Goal: Contribute content

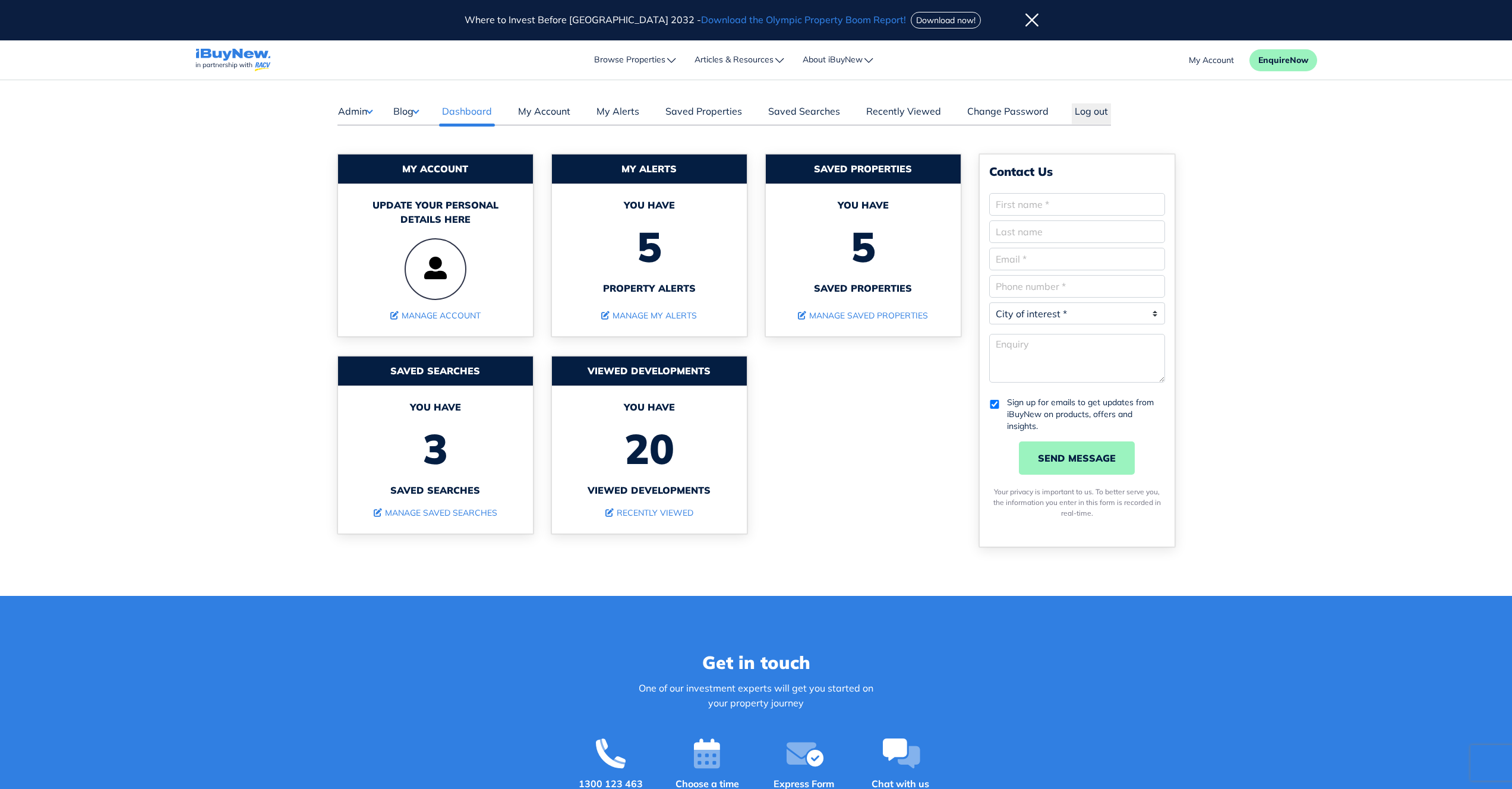
click at [417, 112] on button "Blog" at bounding box center [406, 111] width 26 height 16
click at [421, 137] on link "Posts" at bounding box center [442, 135] width 70 height 14
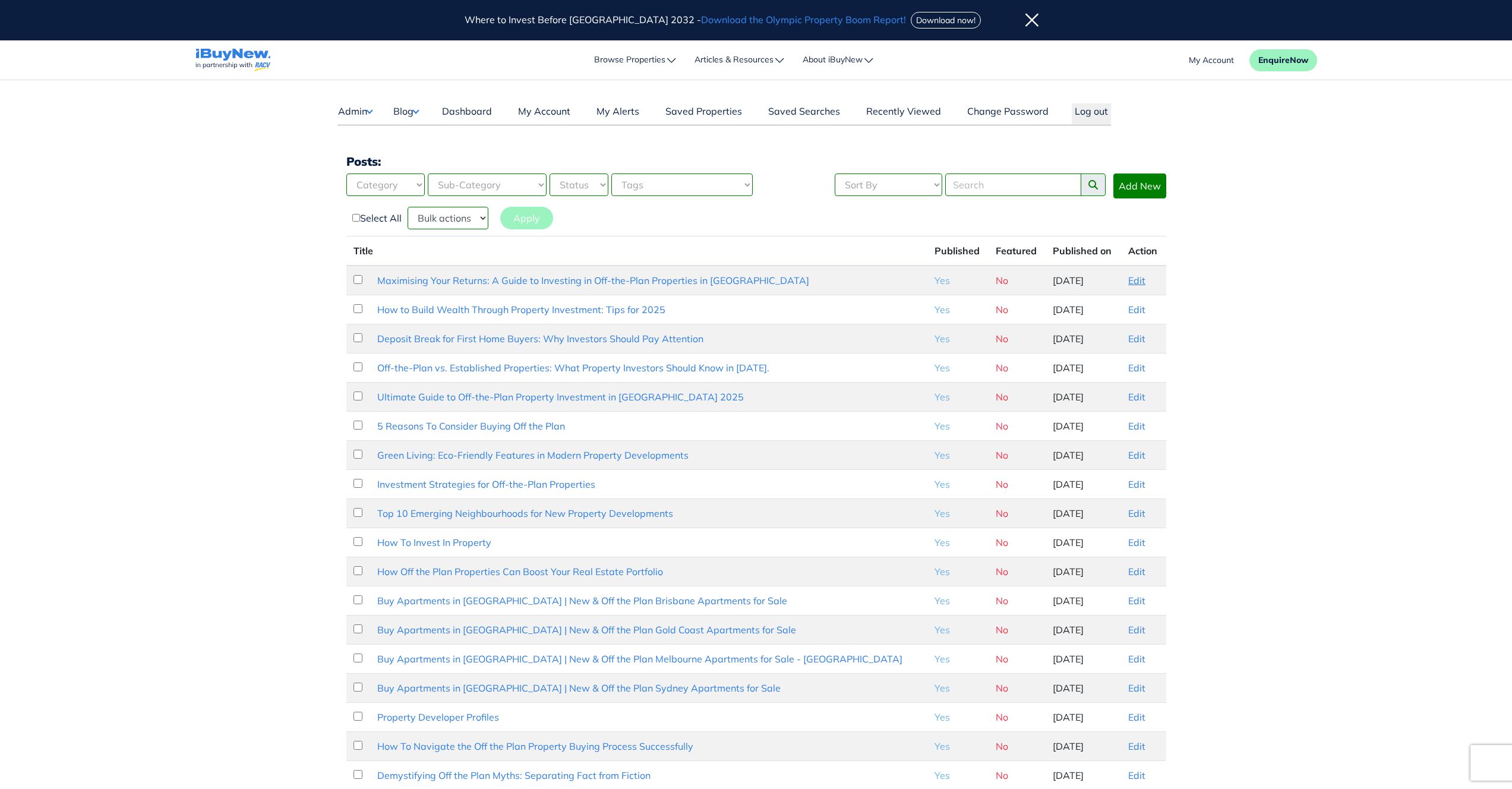
click at [1132, 283] on link "Edit" at bounding box center [1137, 280] width 17 height 12
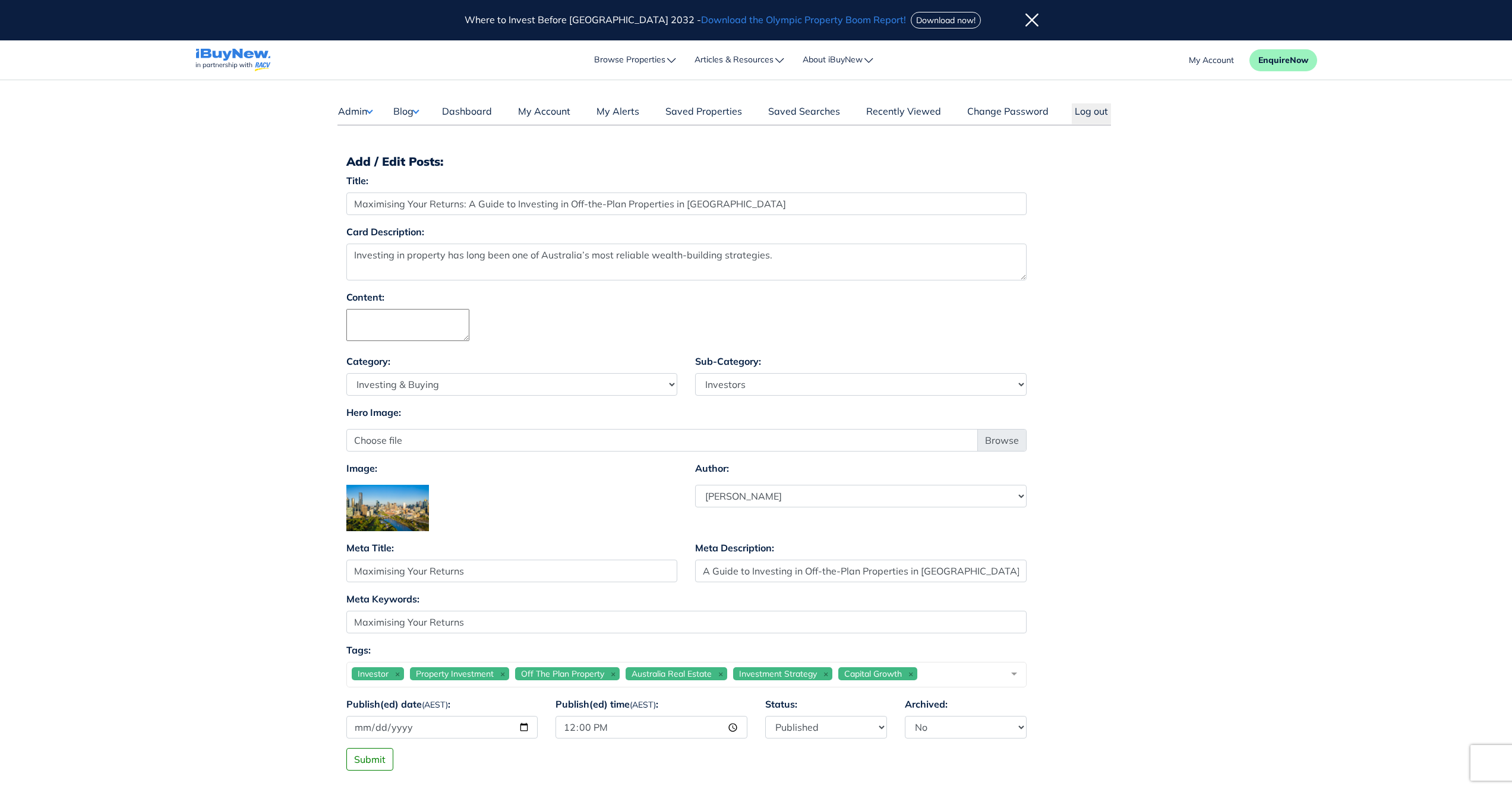
select select "4"
select select "17"
select select "1590"
type input "[EMAIL_ADDRESS][DOMAIN_NAME]"
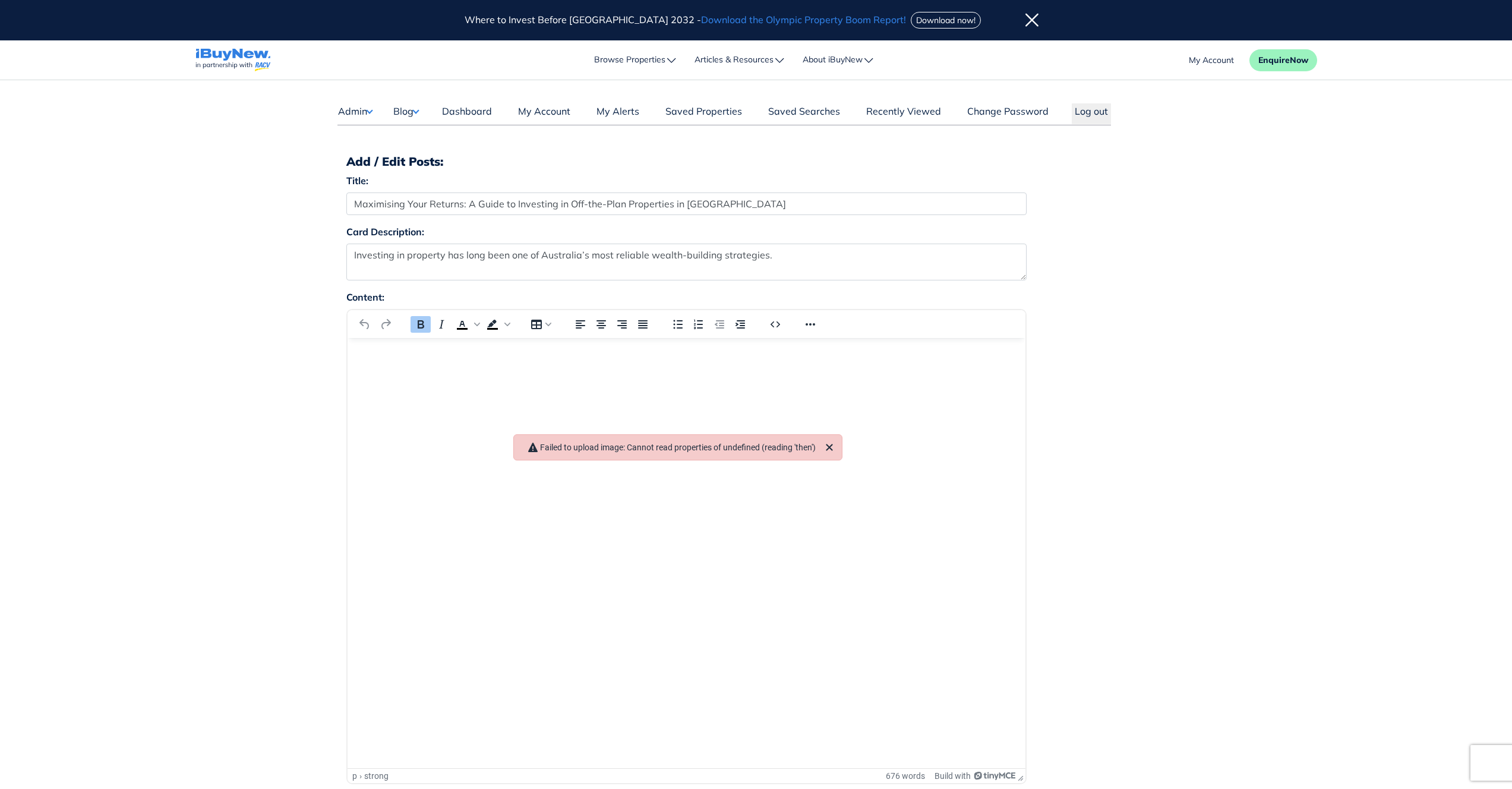
click at [1181, 286] on div "Dashboard Admin Failed Jobs Force PropertyBase Update Manage Content Users" at bounding box center [757, 659] width 856 height 1159
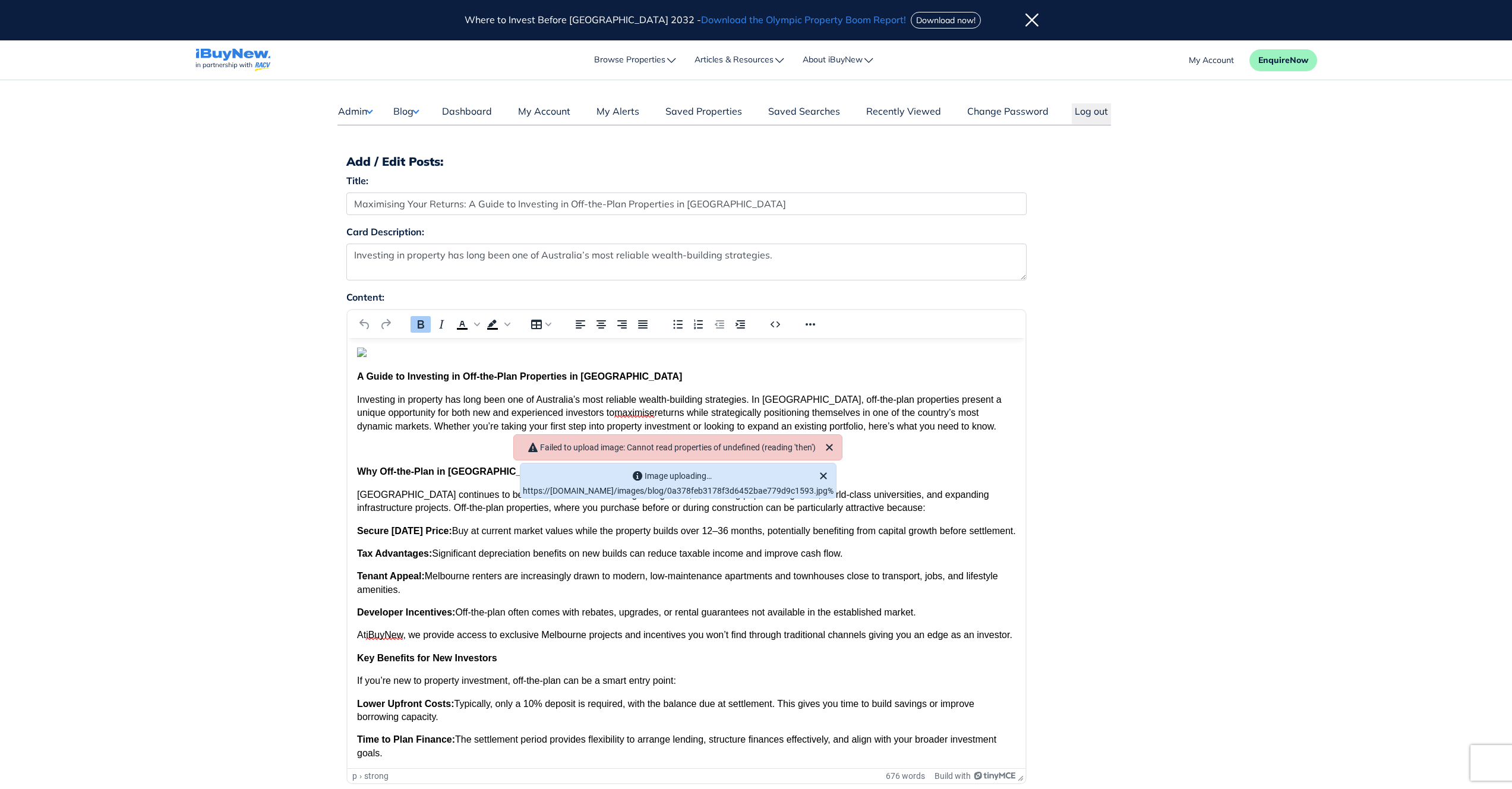
click at [1152, 404] on div "Content: Paragraph Roboto 12pt Copy code Format code Dark/light mode Cancel Sav…" at bounding box center [756, 542] width 838 height 504
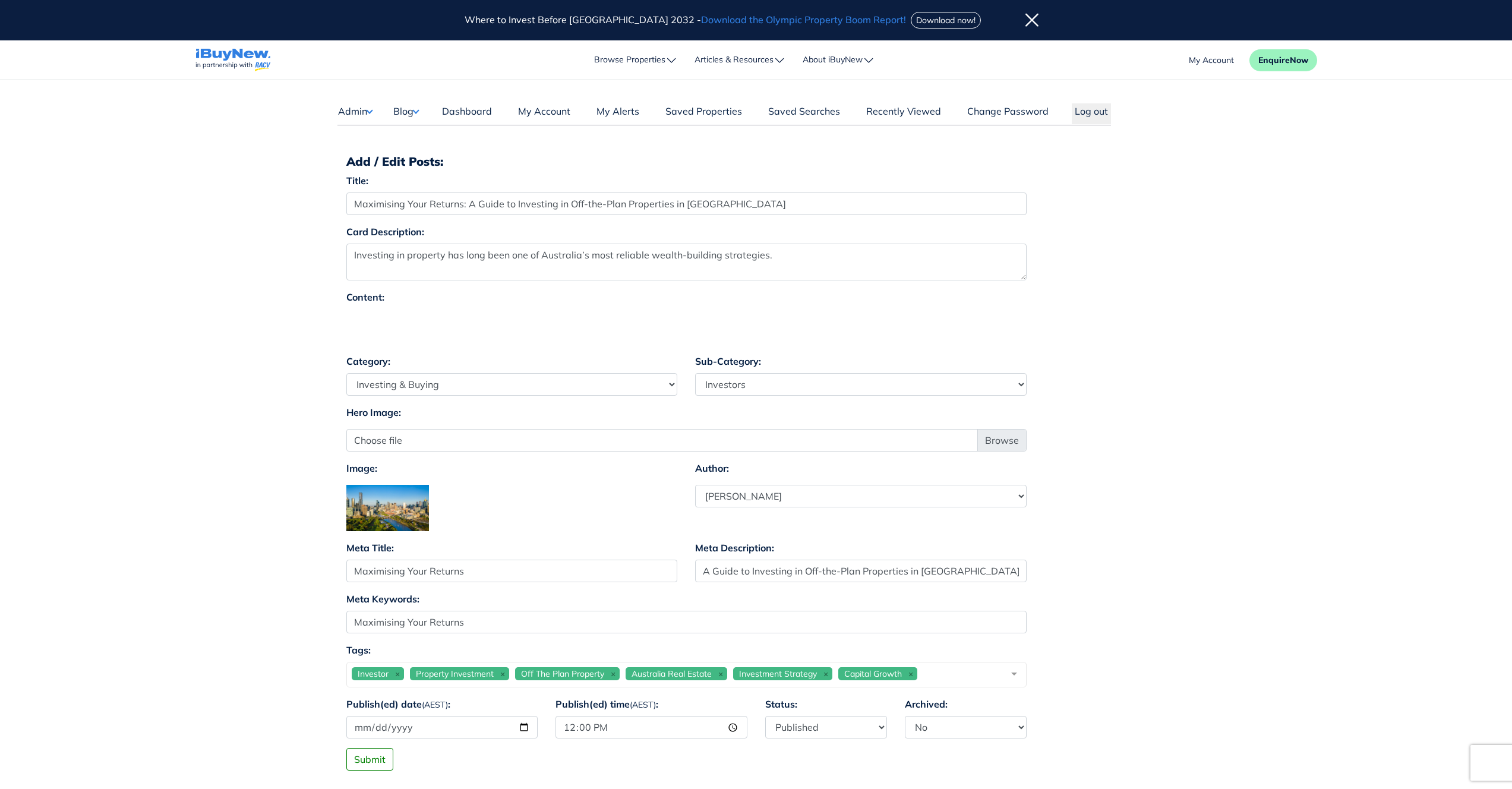
select select "4"
select select "17"
select select "1590"
type input "[EMAIL_ADDRESS][DOMAIN_NAME]"
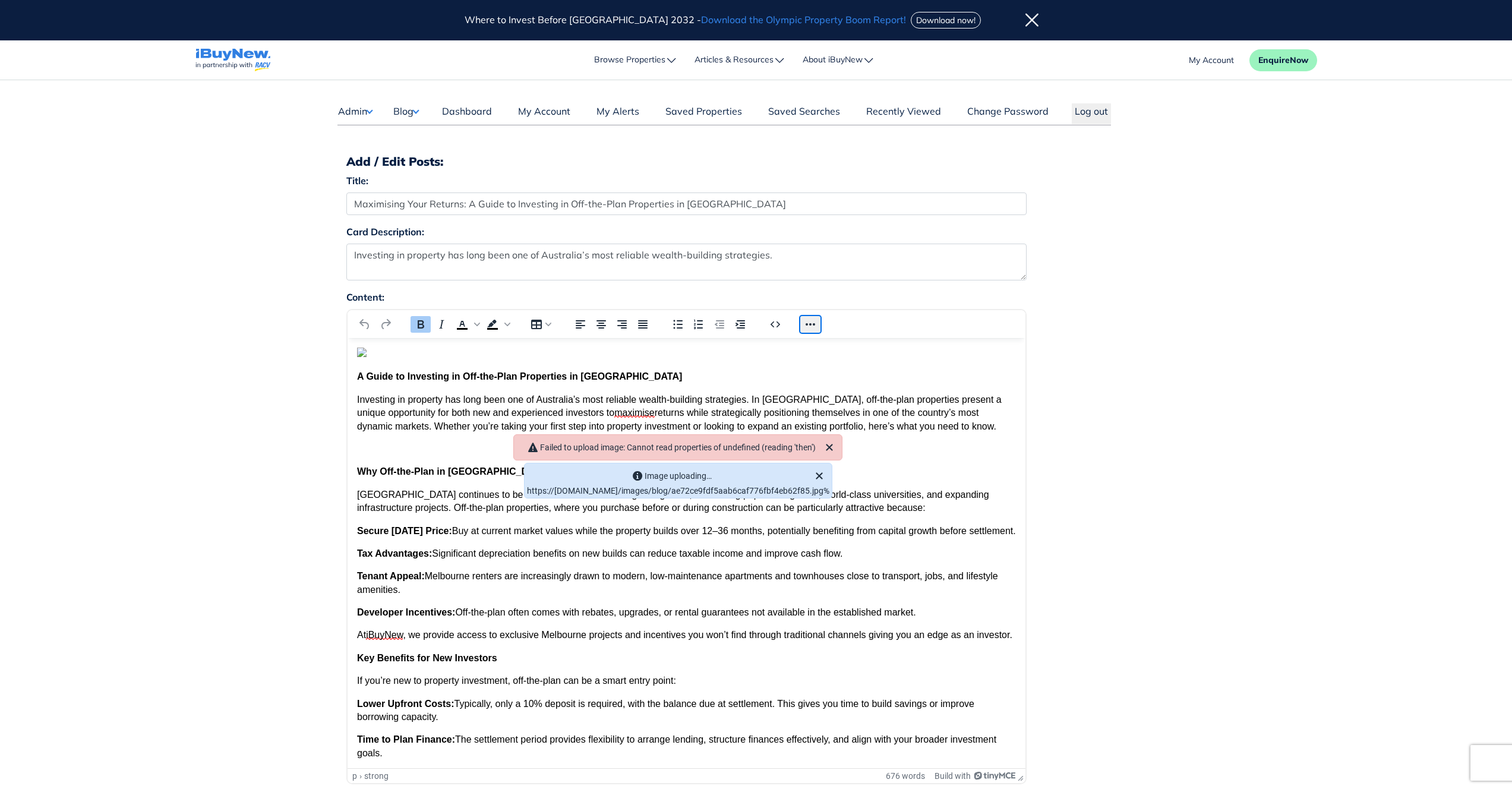
click at [806, 324] on button "Reveal or hide additional toolbar items" at bounding box center [810, 324] width 20 height 17
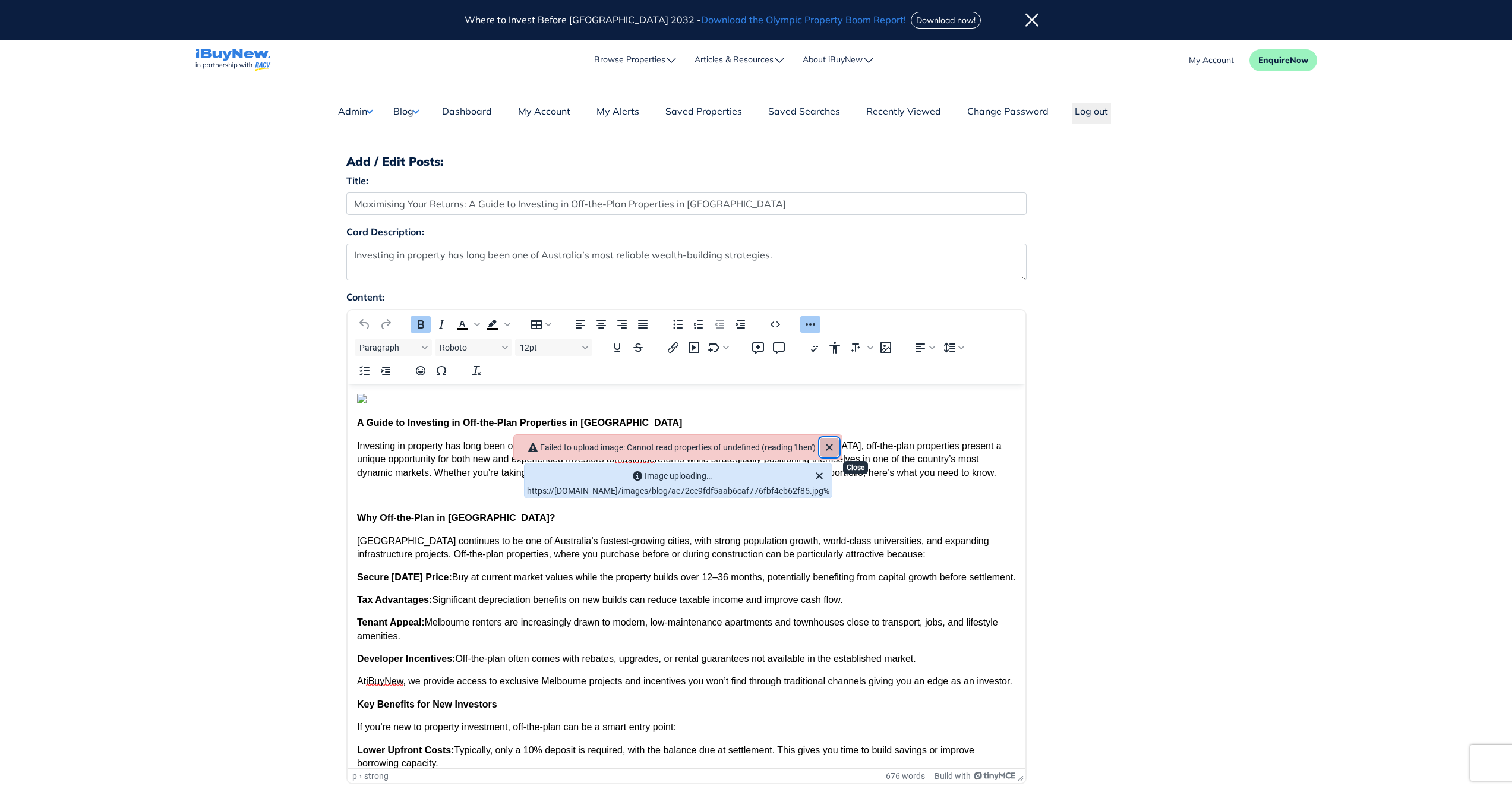
click at [837, 440] on icon "Close" at bounding box center [829, 447] width 14 height 14
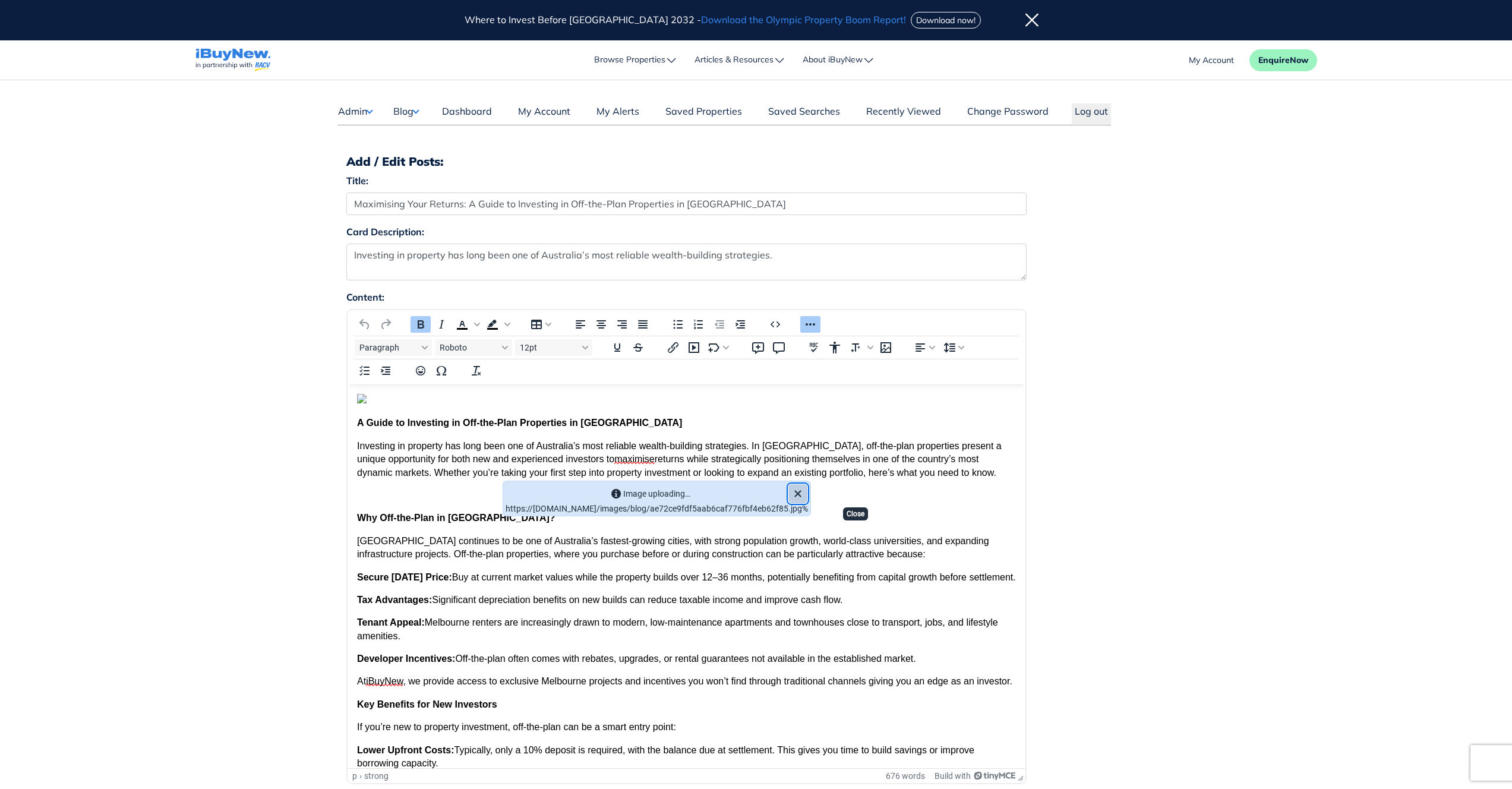
click at [801, 490] on icon "Close" at bounding box center [798, 493] width 7 height 7
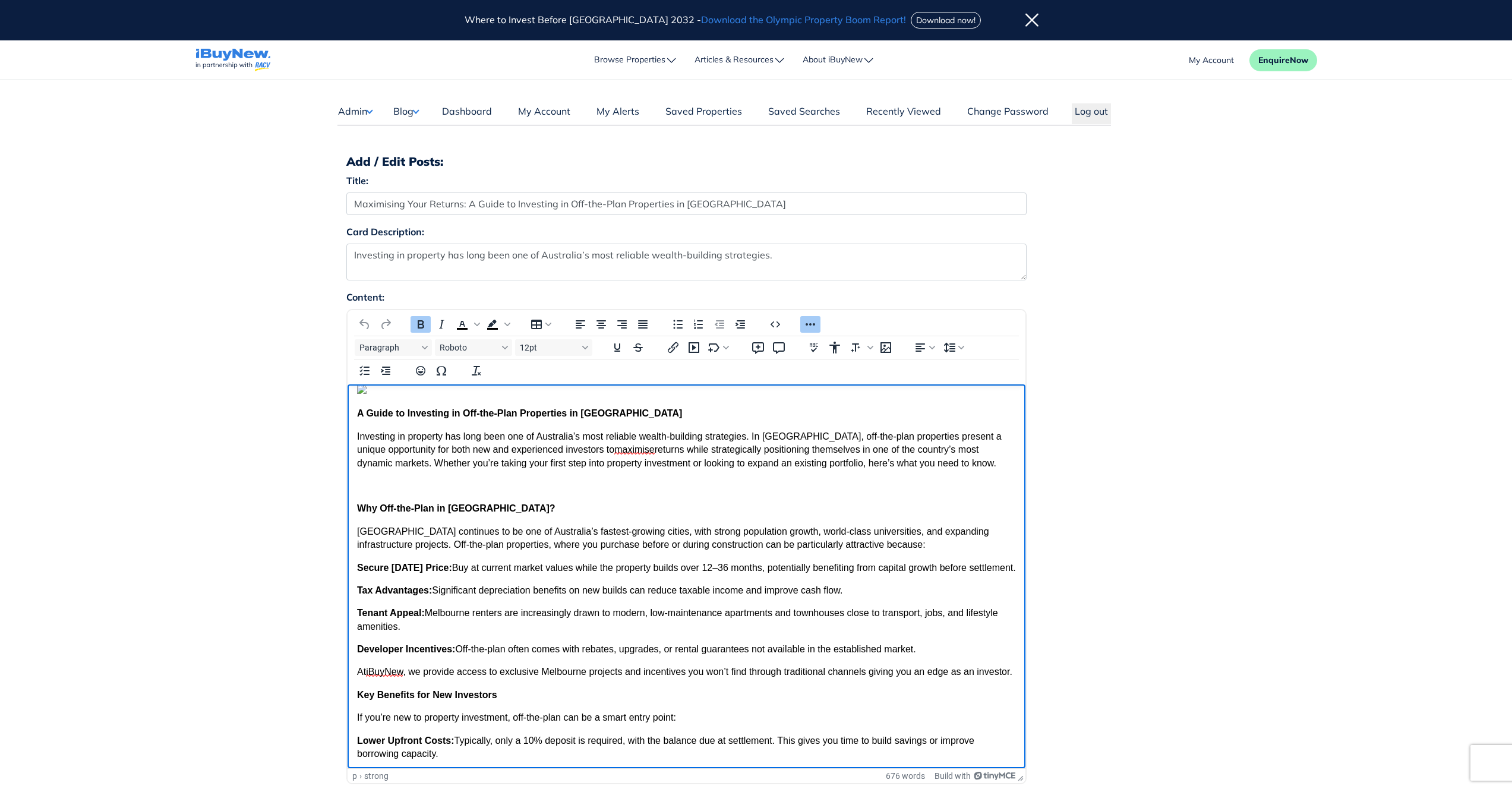
click at [1106, 432] on div "Content: Paragraph Roboto 12pt Copy code Format code Dark/light mode Cancel Sav…" at bounding box center [756, 542] width 838 height 504
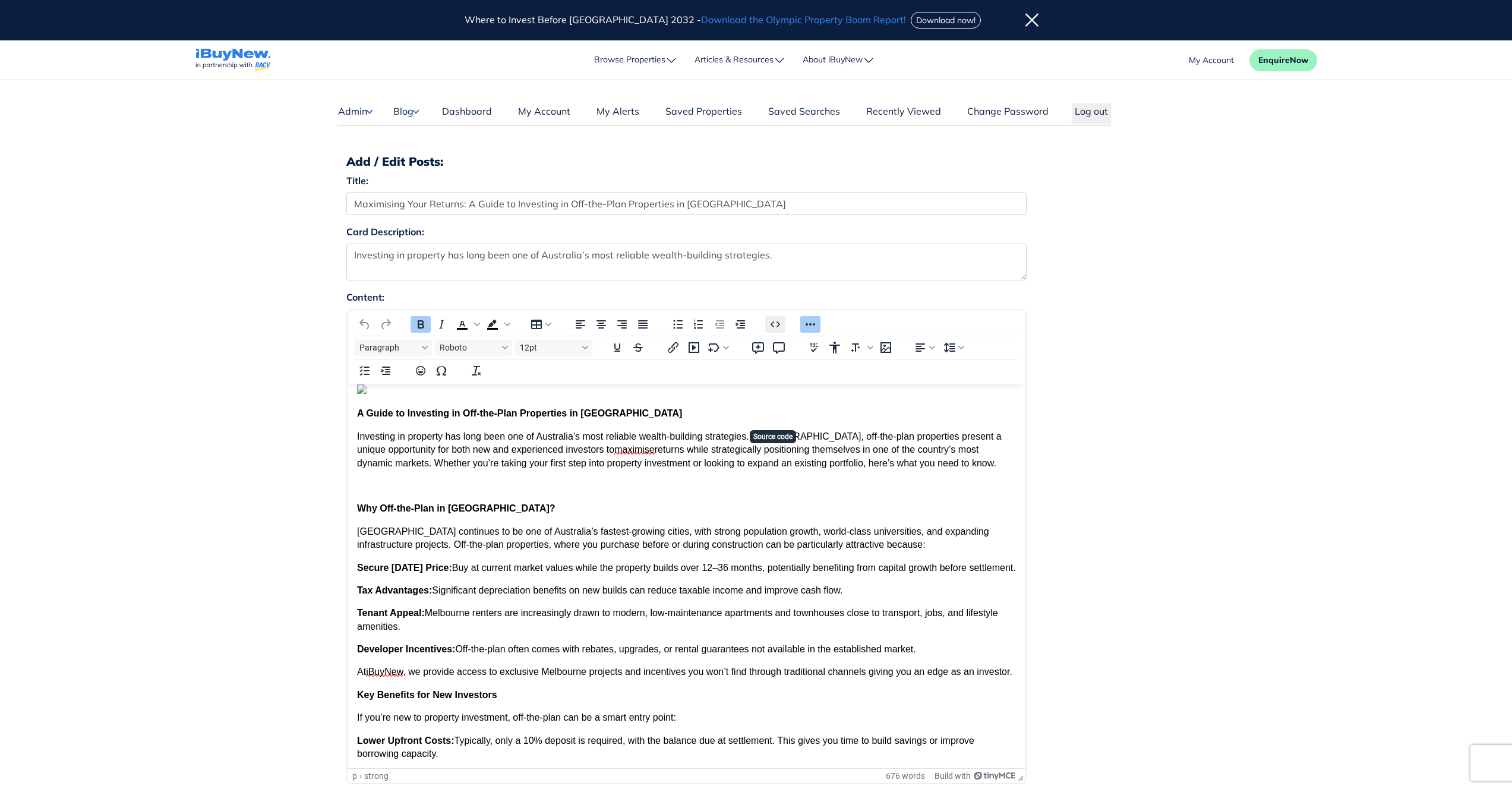
click at [771, 323] on icon "Source code" at bounding box center [775, 324] width 14 height 14
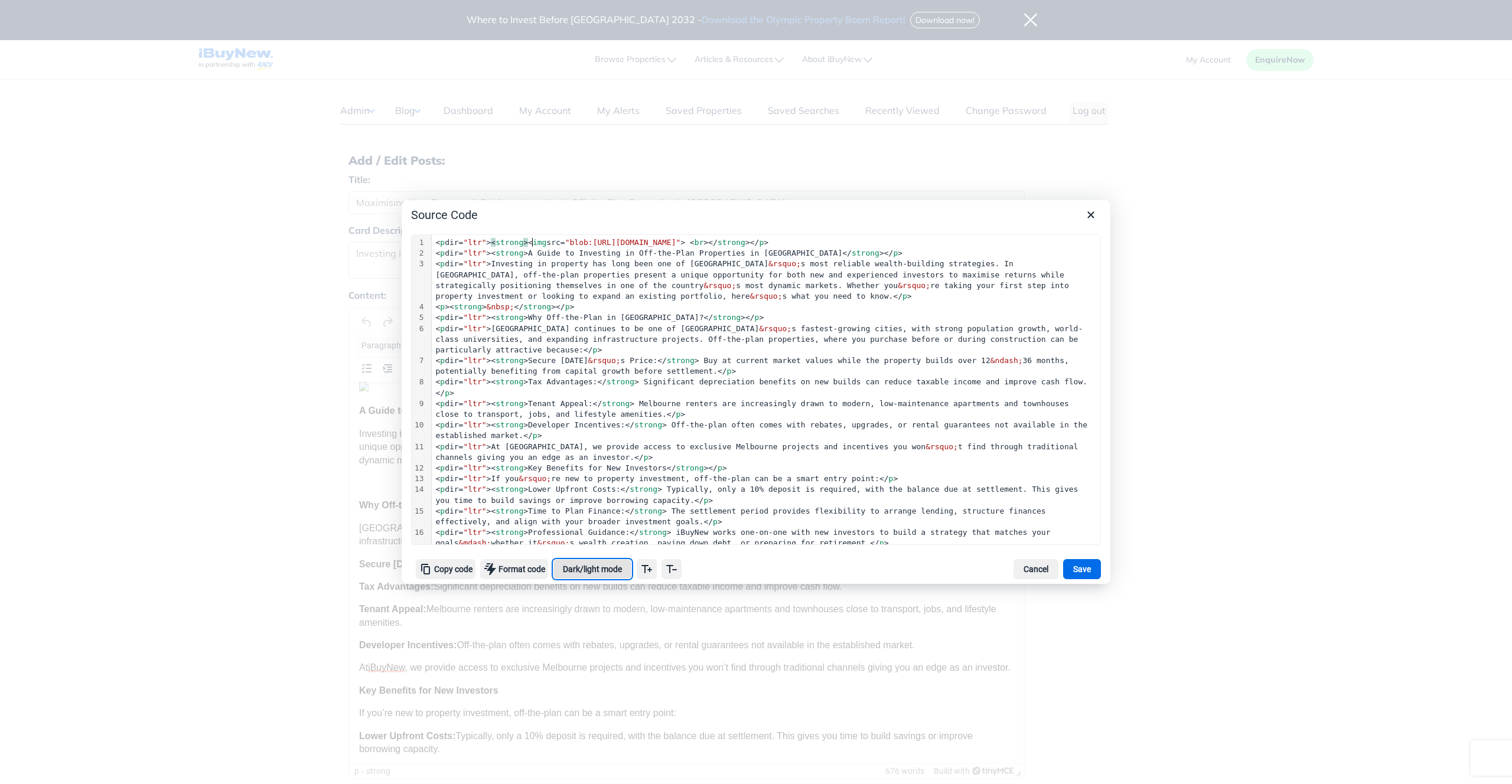
click at [599, 575] on button "Dark/light mode" at bounding box center [593, 569] width 79 height 20
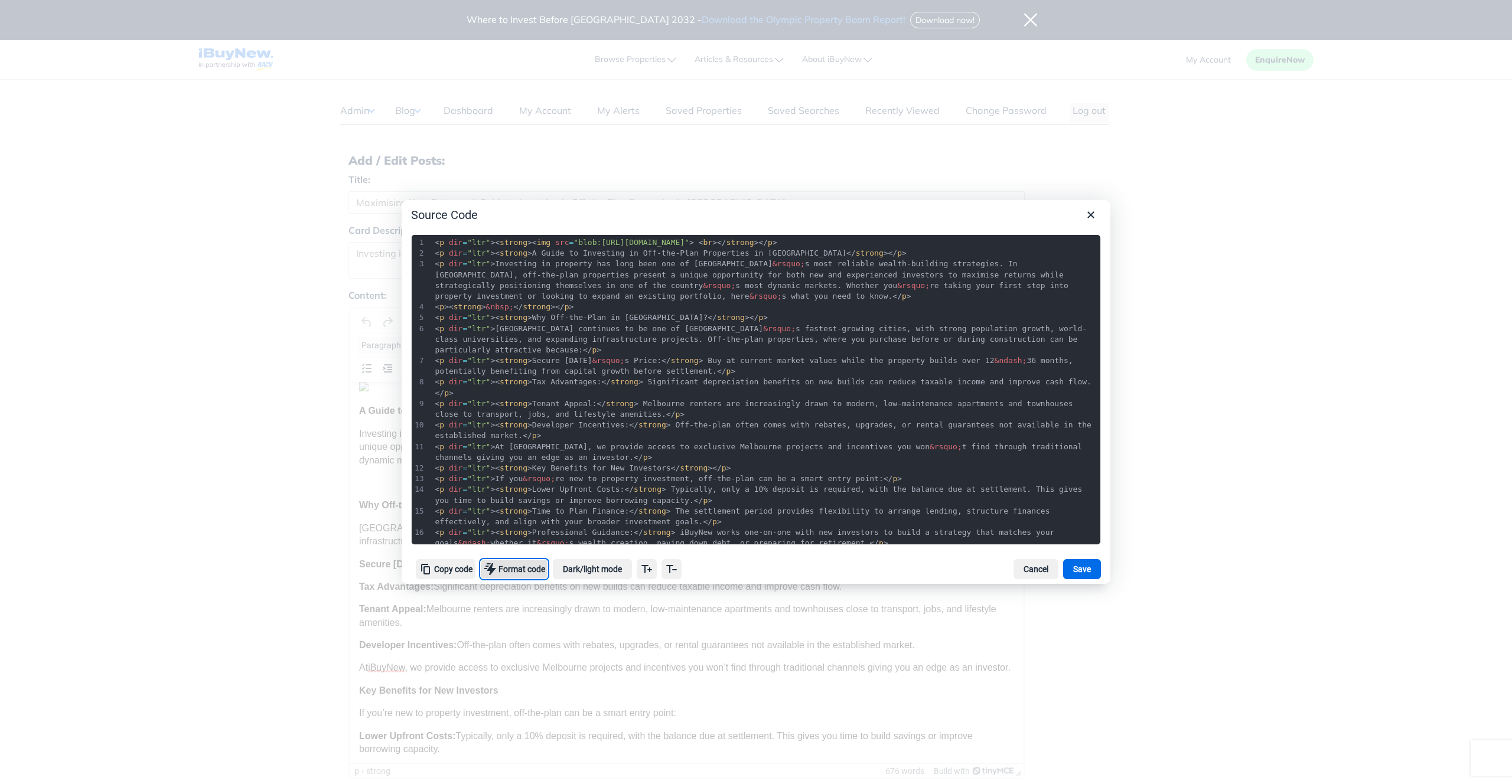
click at [516, 570] on button "Format code" at bounding box center [514, 569] width 68 height 20
click at [534, 568] on button "Format code" at bounding box center [514, 569] width 68 height 20
click at [533, 568] on button "Format code" at bounding box center [514, 569] width 68 height 20
click at [654, 574] on icon "Increase font size" at bounding box center [647, 569] width 14 height 14
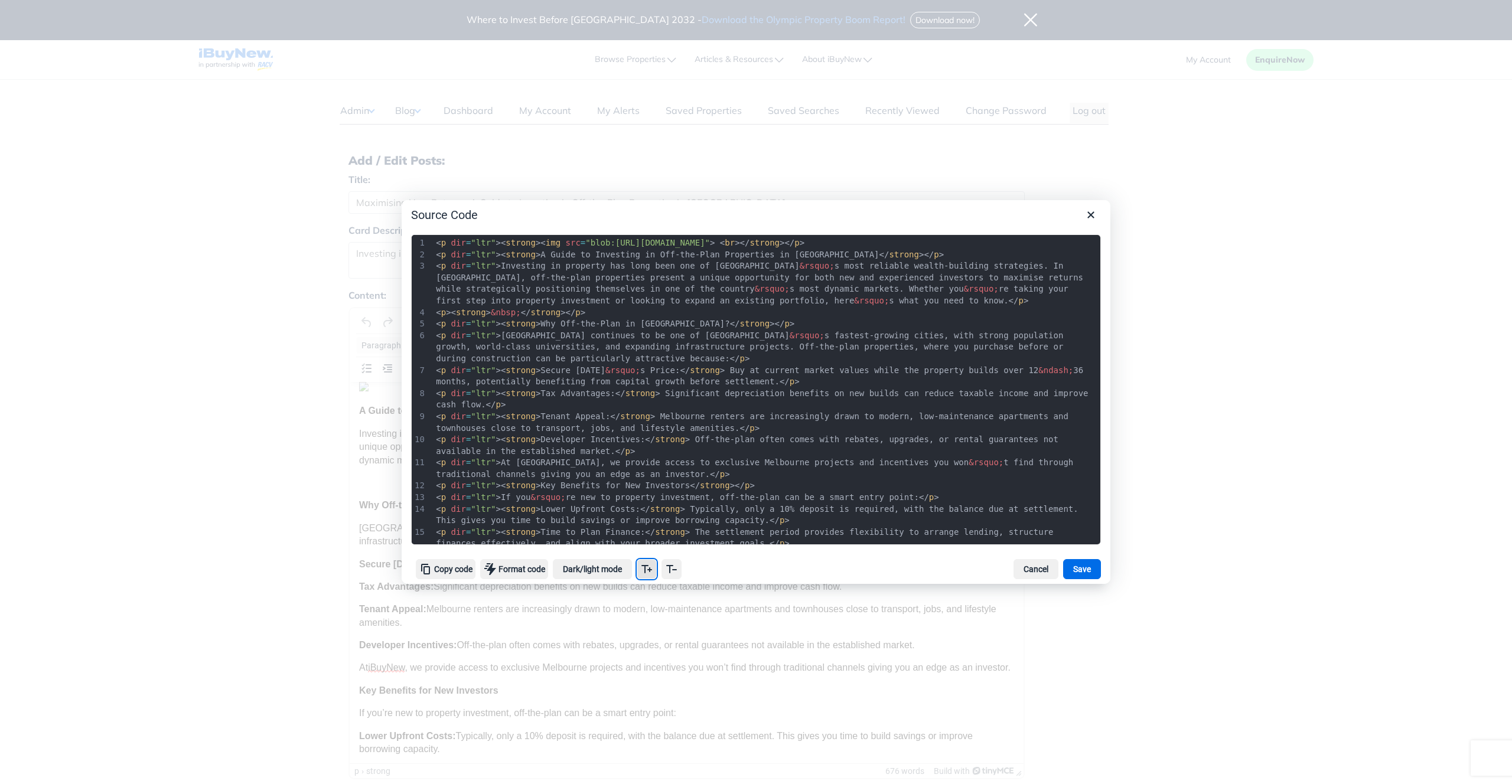
click at [654, 574] on icon "Increase font size" at bounding box center [647, 569] width 14 height 14
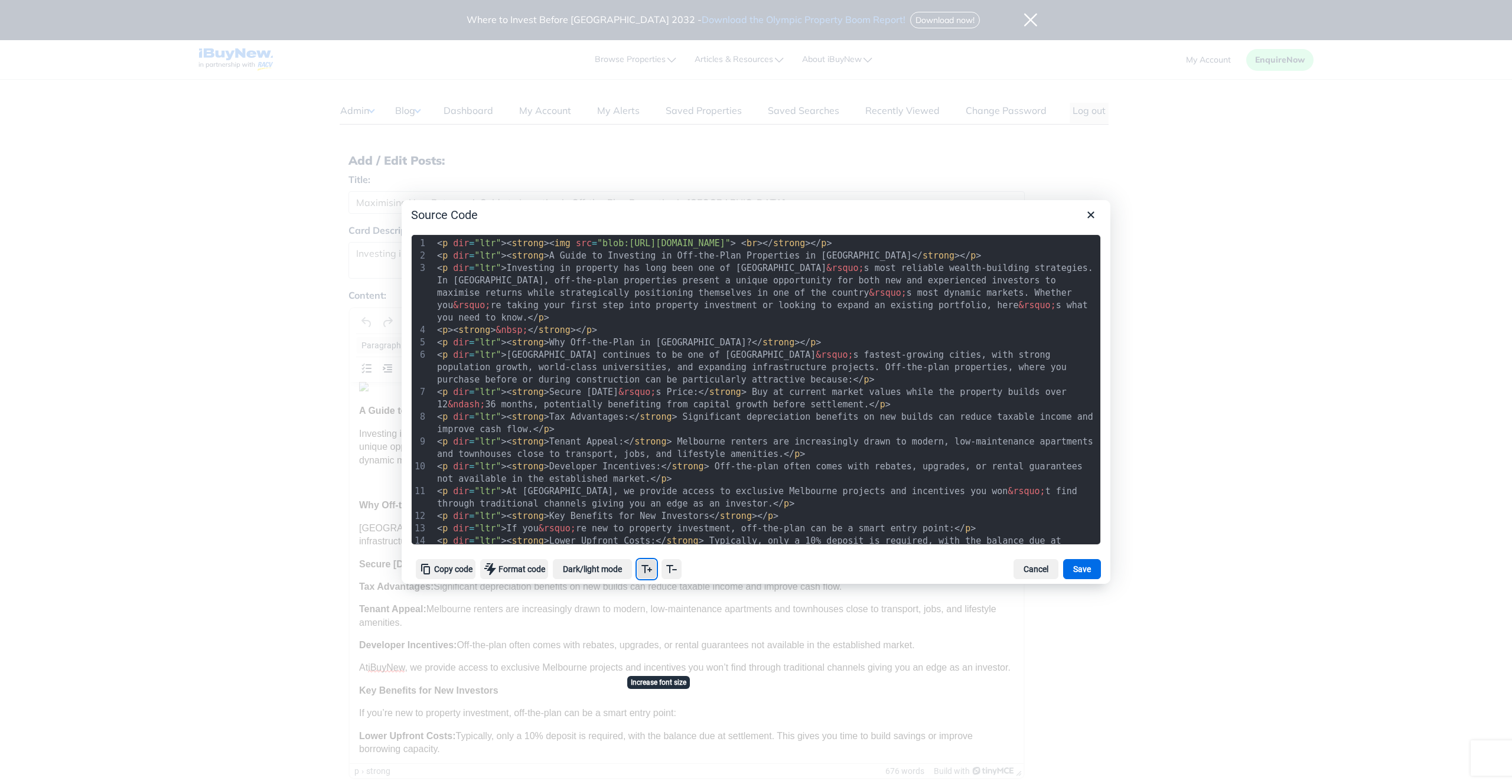
click at [654, 574] on icon "Increase font size" at bounding box center [647, 569] width 14 height 14
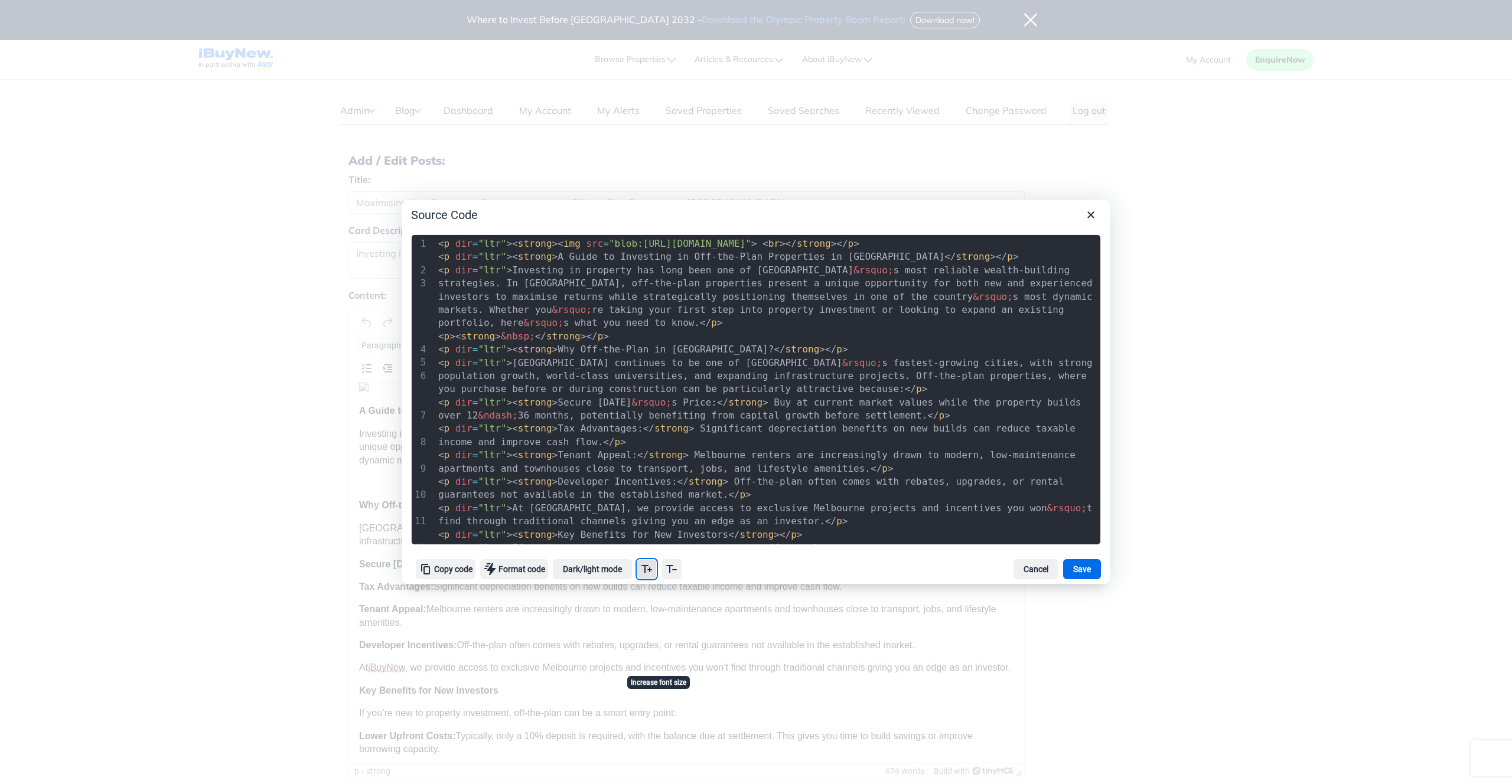
click at [654, 574] on icon "Increase font size" at bounding box center [647, 569] width 14 height 14
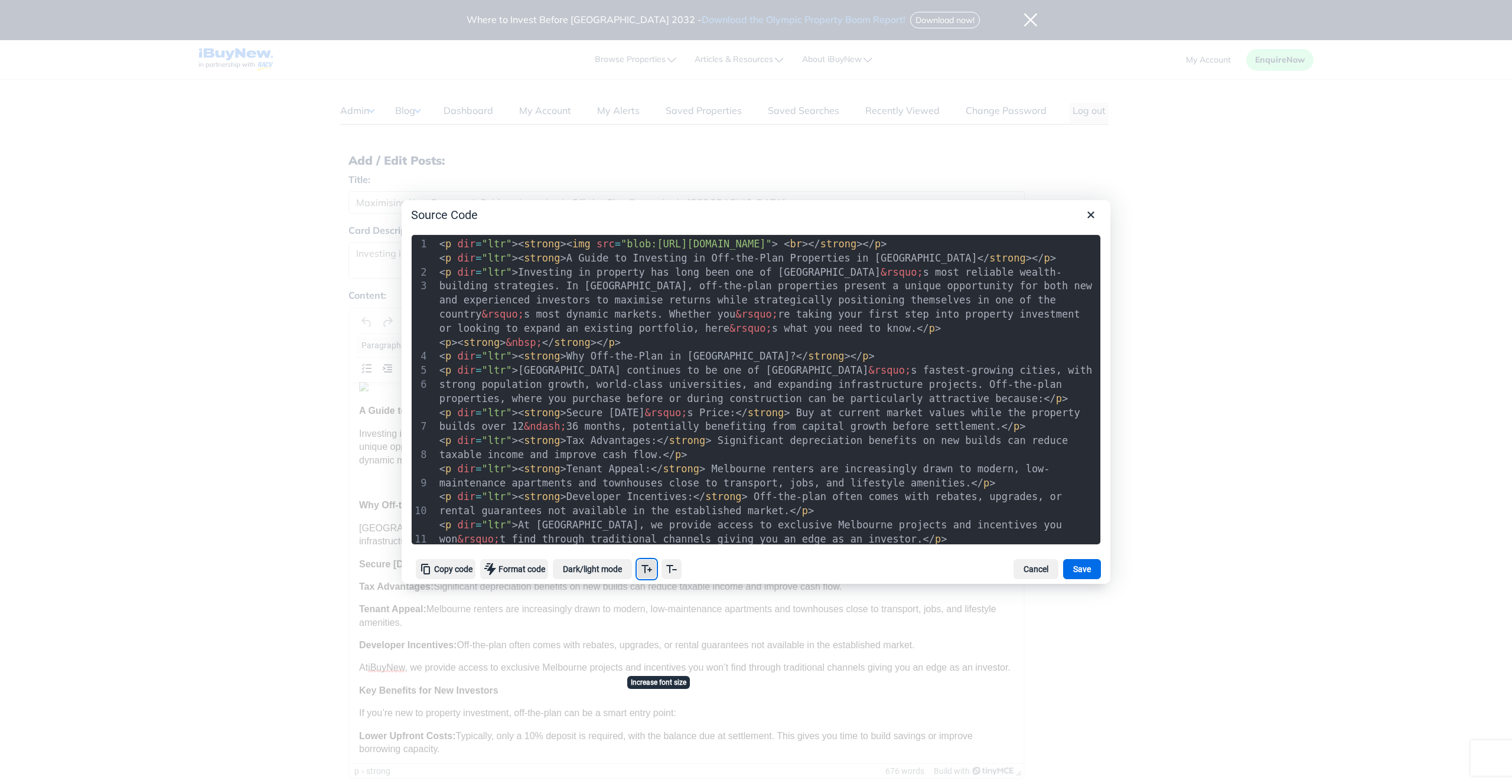
click at [654, 574] on icon "Increase font size" at bounding box center [647, 569] width 14 height 14
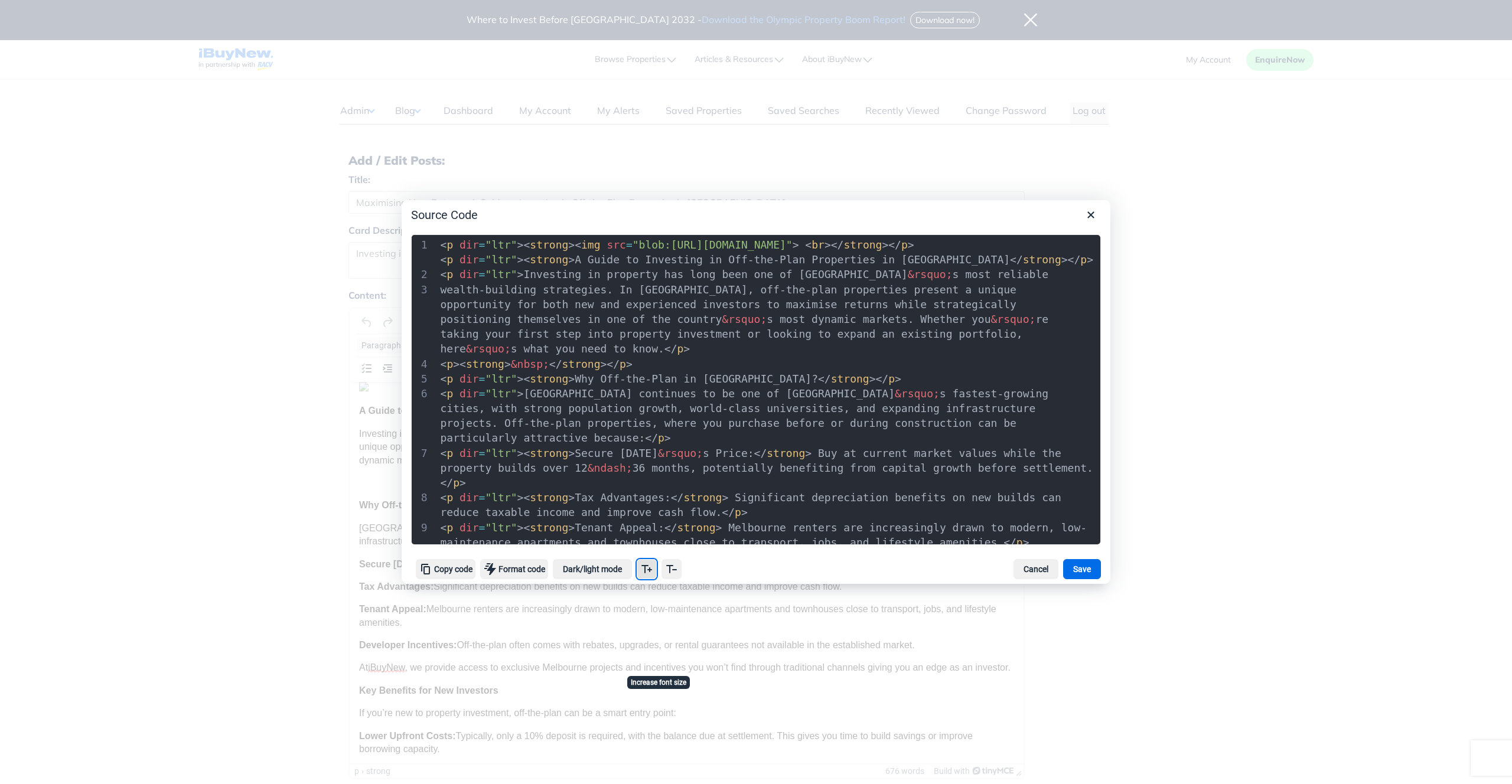
click at [654, 574] on icon "Increase font size" at bounding box center [647, 569] width 14 height 14
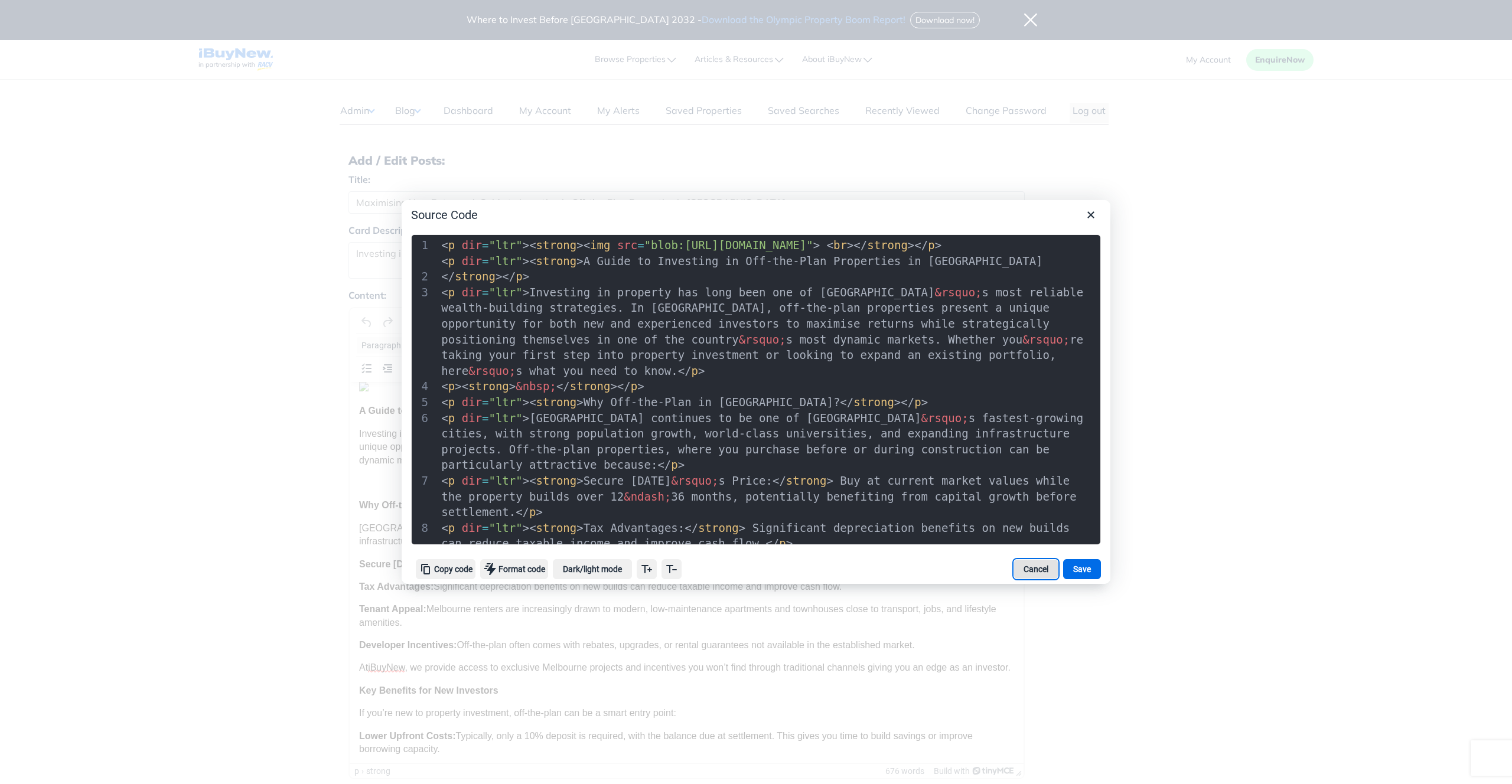
click at [1032, 566] on button "Cancel" at bounding box center [1036, 569] width 45 height 20
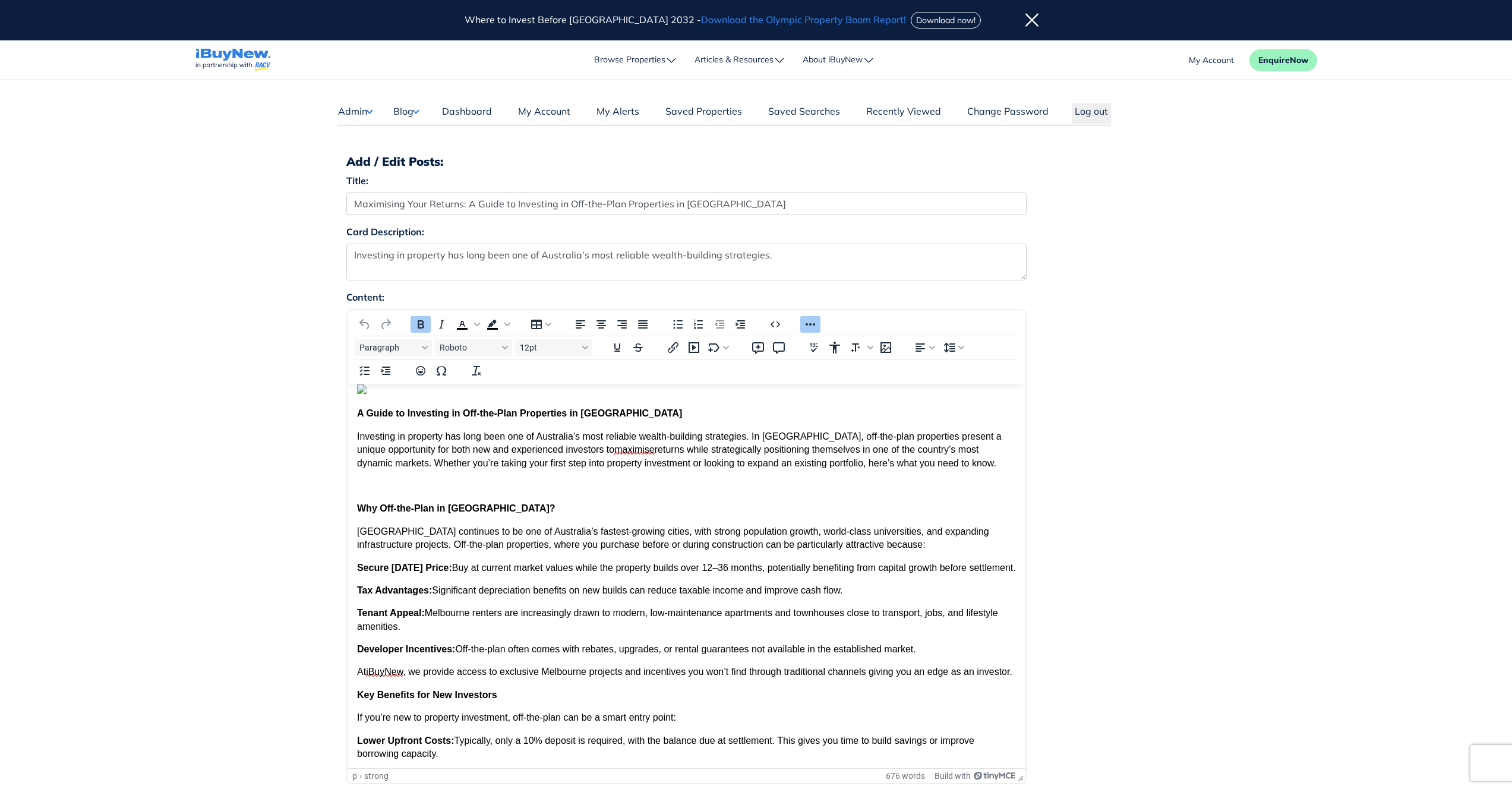
click at [1178, 496] on div "Dashboard Admin Failed Jobs Force PropertyBase Update Manage Content Users" at bounding box center [757, 659] width 856 height 1159
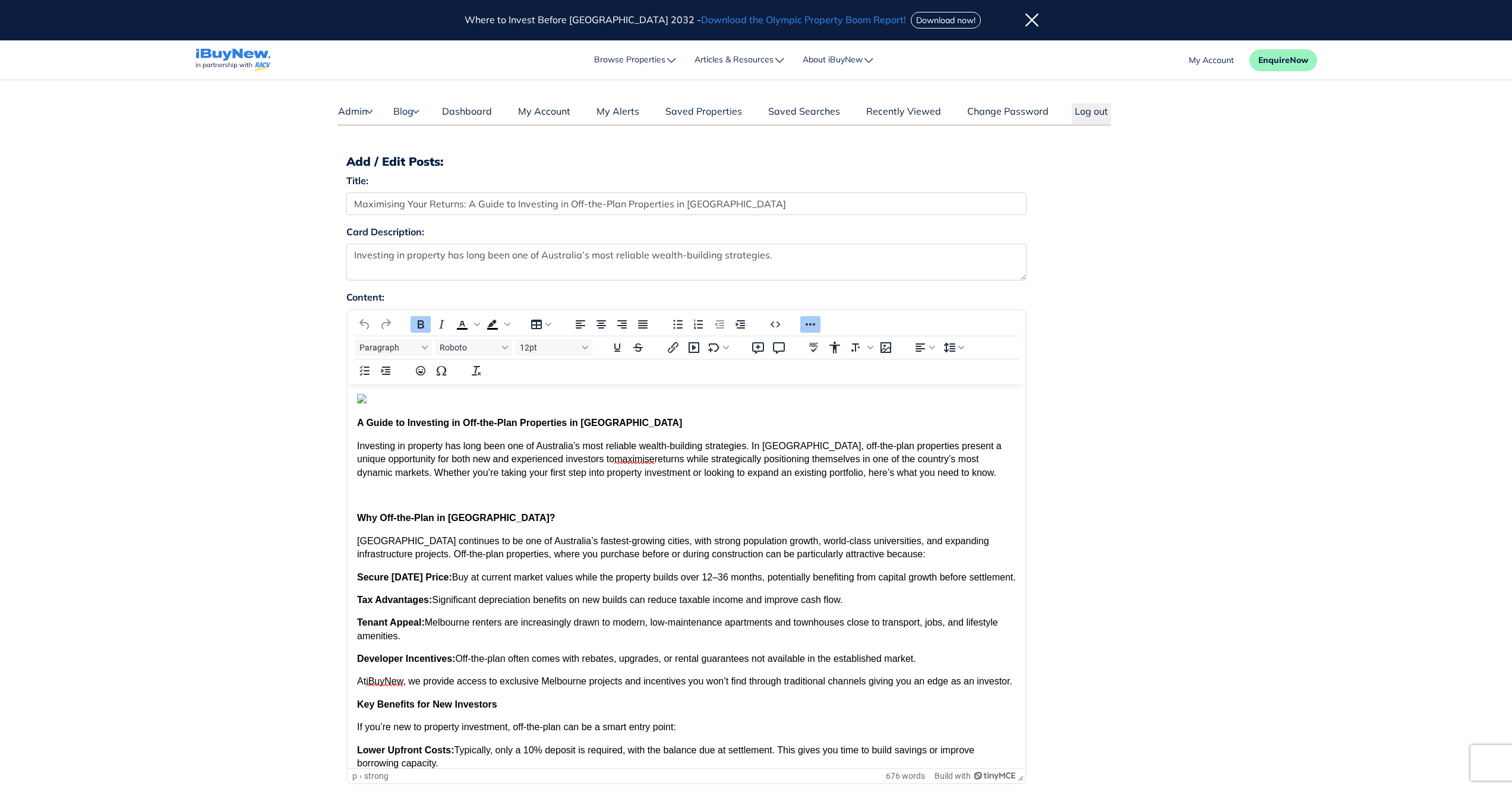
scroll to position [155, 0]
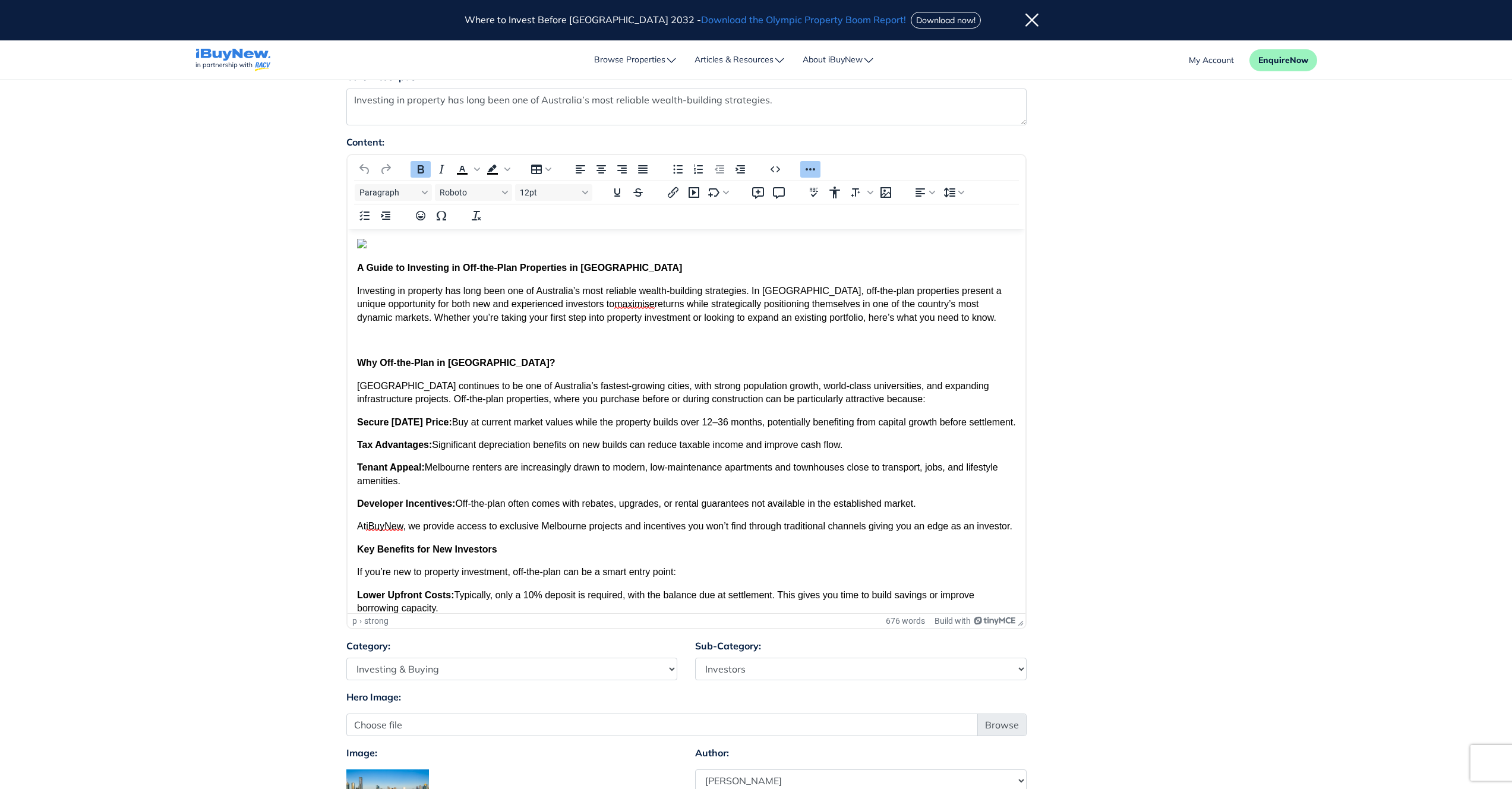
click at [1149, 458] on div "Content: Paragraph Roboto 12pt Copy code Format code Dark/light mode Cancel Sav…" at bounding box center [756, 386] width 838 height 504
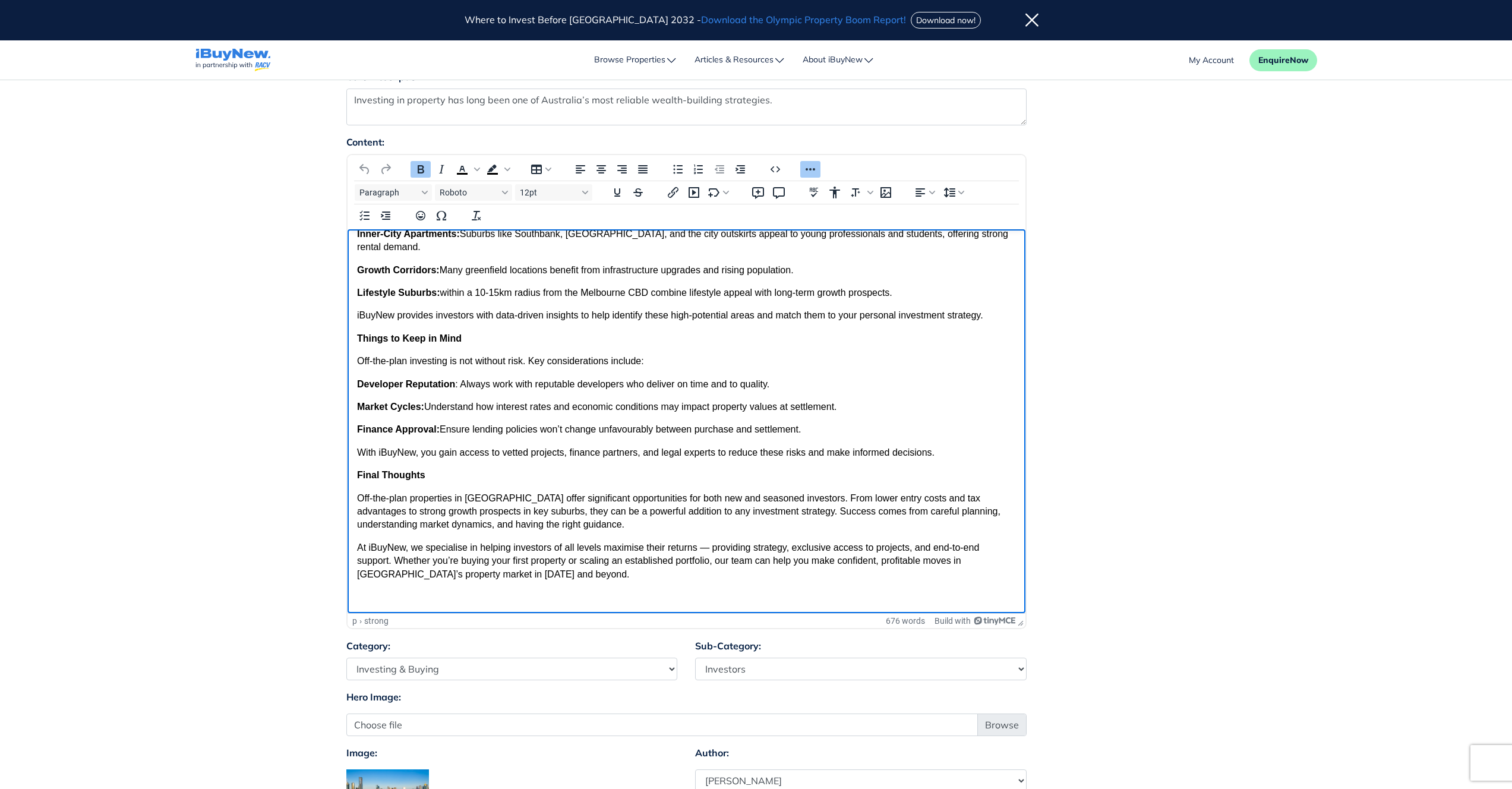
scroll to position [1142, 0]
drag, startPoint x: 1018, startPoint y: 290, endPoint x: 1454, endPoint y: 780, distance: 655.9
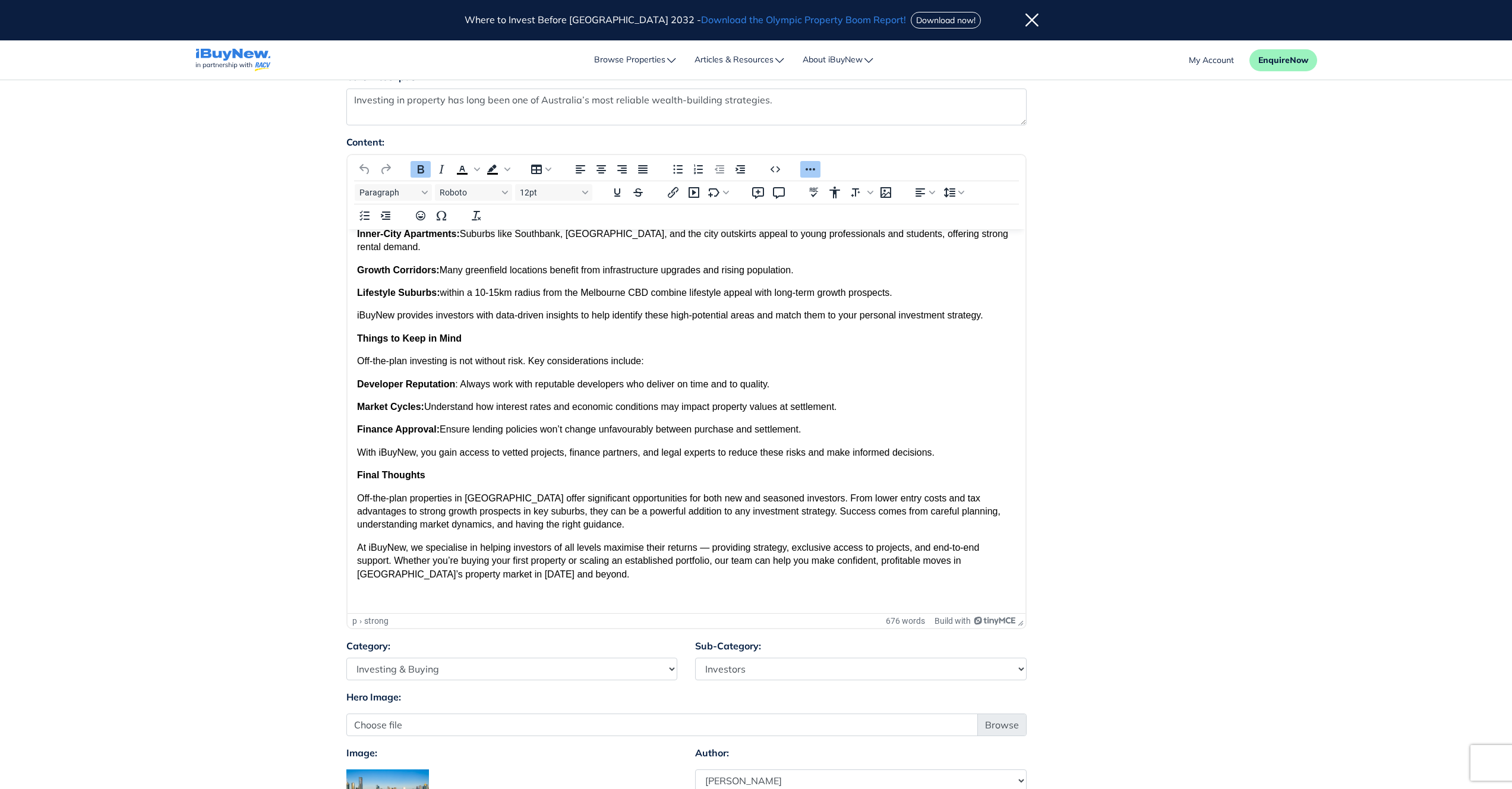
click at [1113, 545] on div "Content: Paragraph Roboto 12pt Copy code Format code Dark/light mode Cancel Sav…" at bounding box center [756, 386] width 838 height 504
click at [889, 192] on icon "Insert image" at bounding box center [886, 195] width 14 height 14
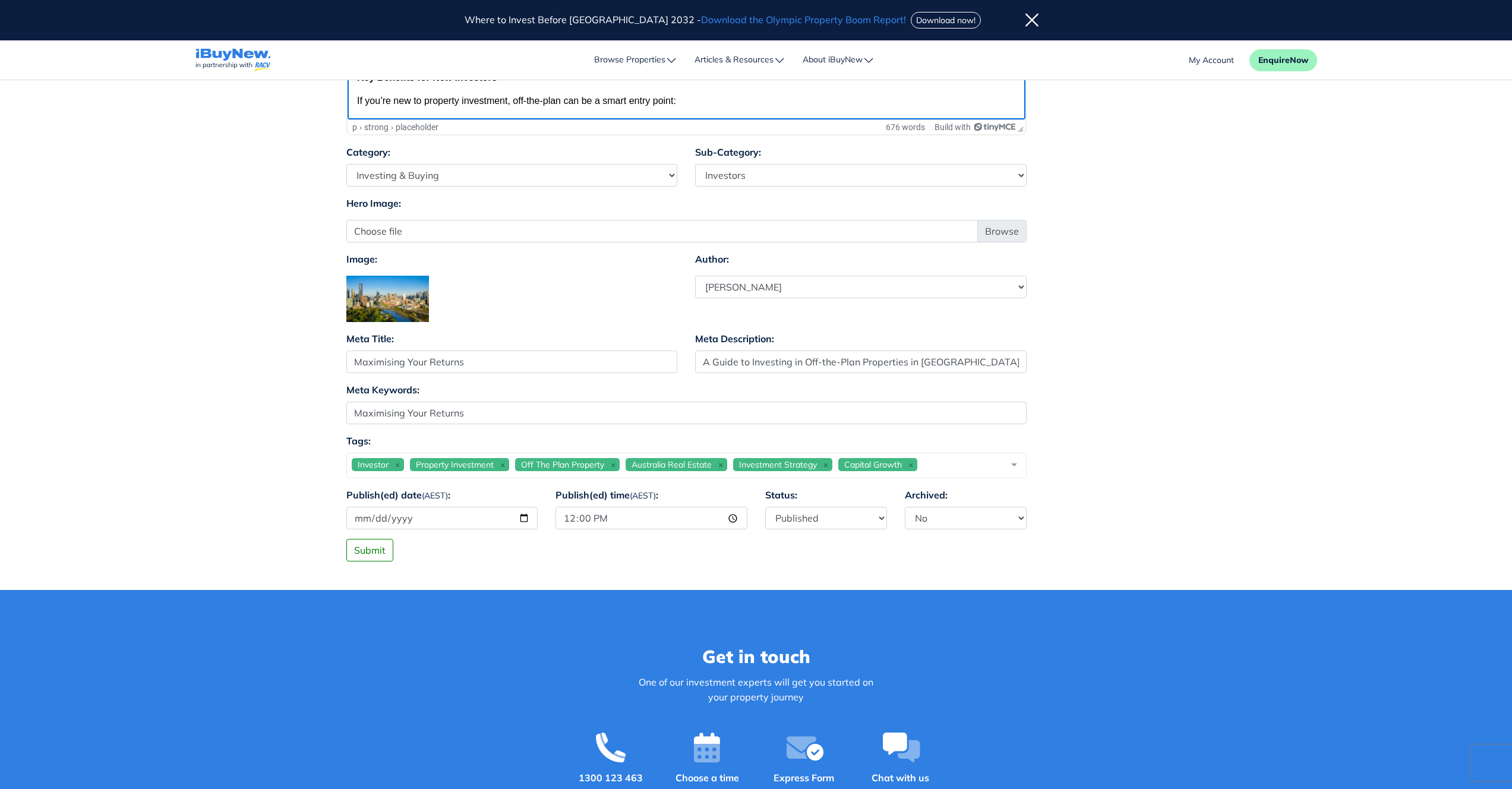
scroll to position [883, 0]
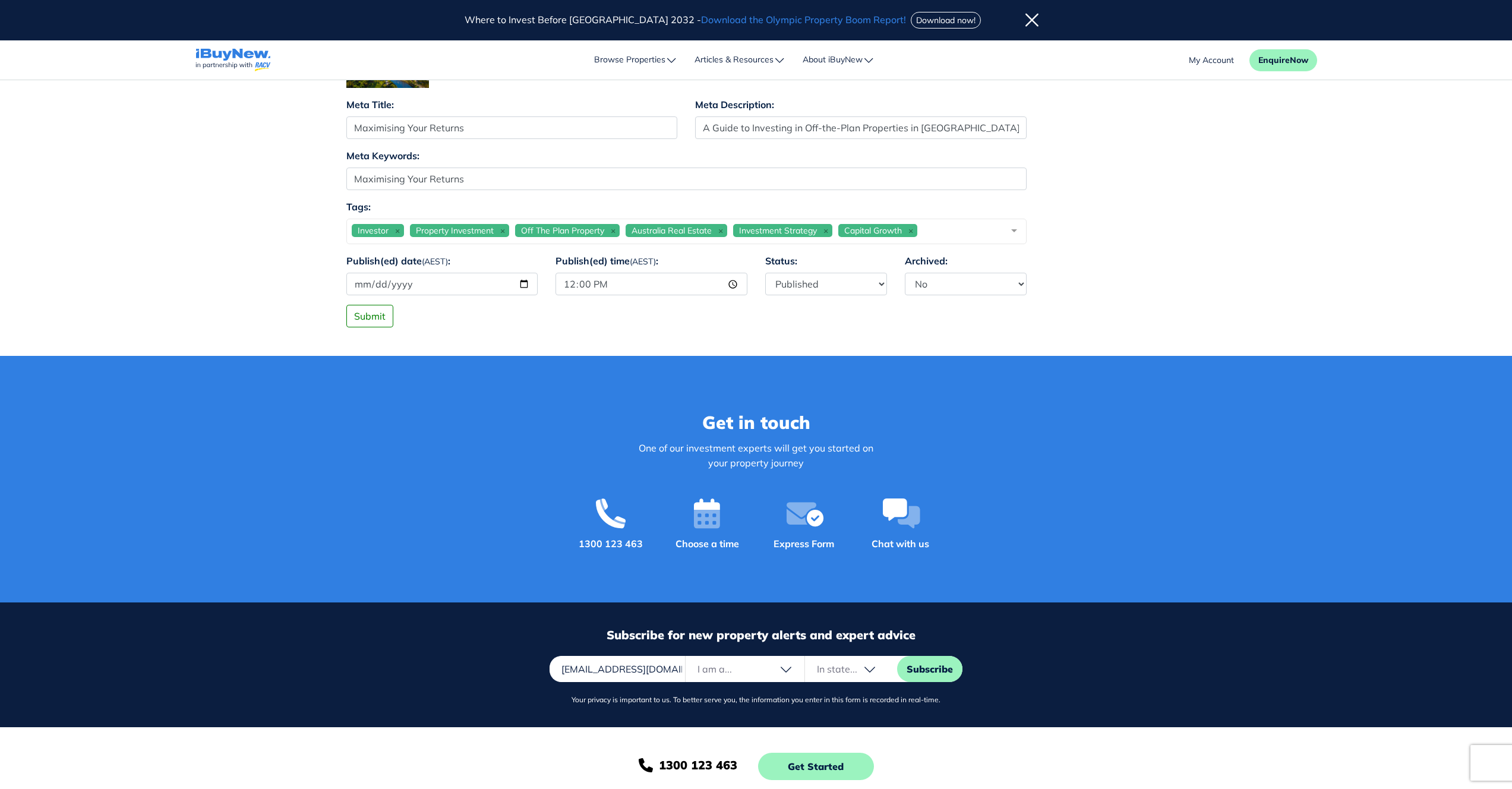
click at [1181, 422] on div "Get in touch One of our investment experts will get you started on your propert…" at bounding box center [756, 479] width 1512 height 247
